Goal: Obtain resource: Download file/media

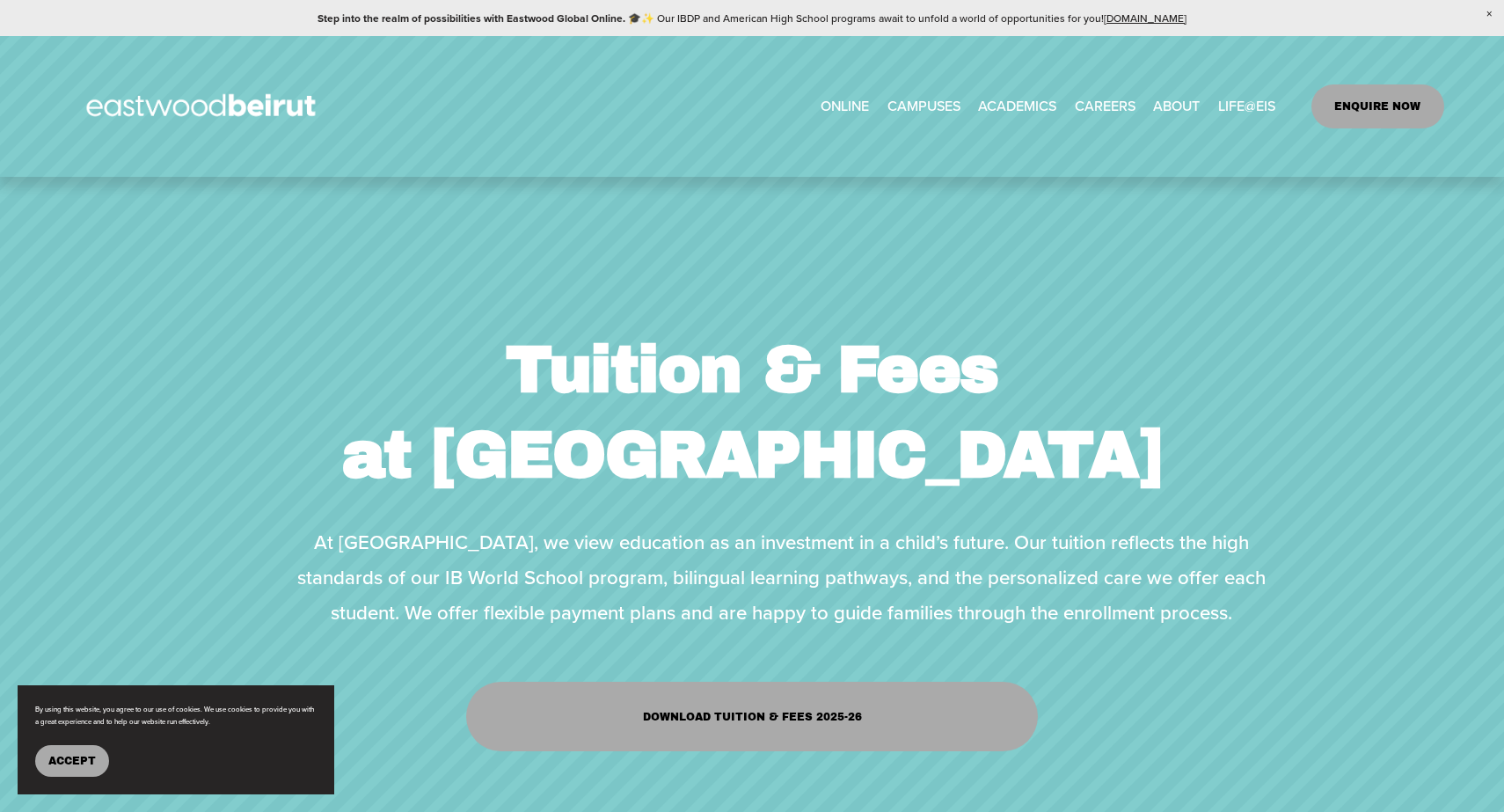
click at [892, 712] on link "Download Tuition & Fees 2025-26" at bounding box center [752, 716] width 571 height 70
